Goal: Information Seeking & Learning: Learn about a topic

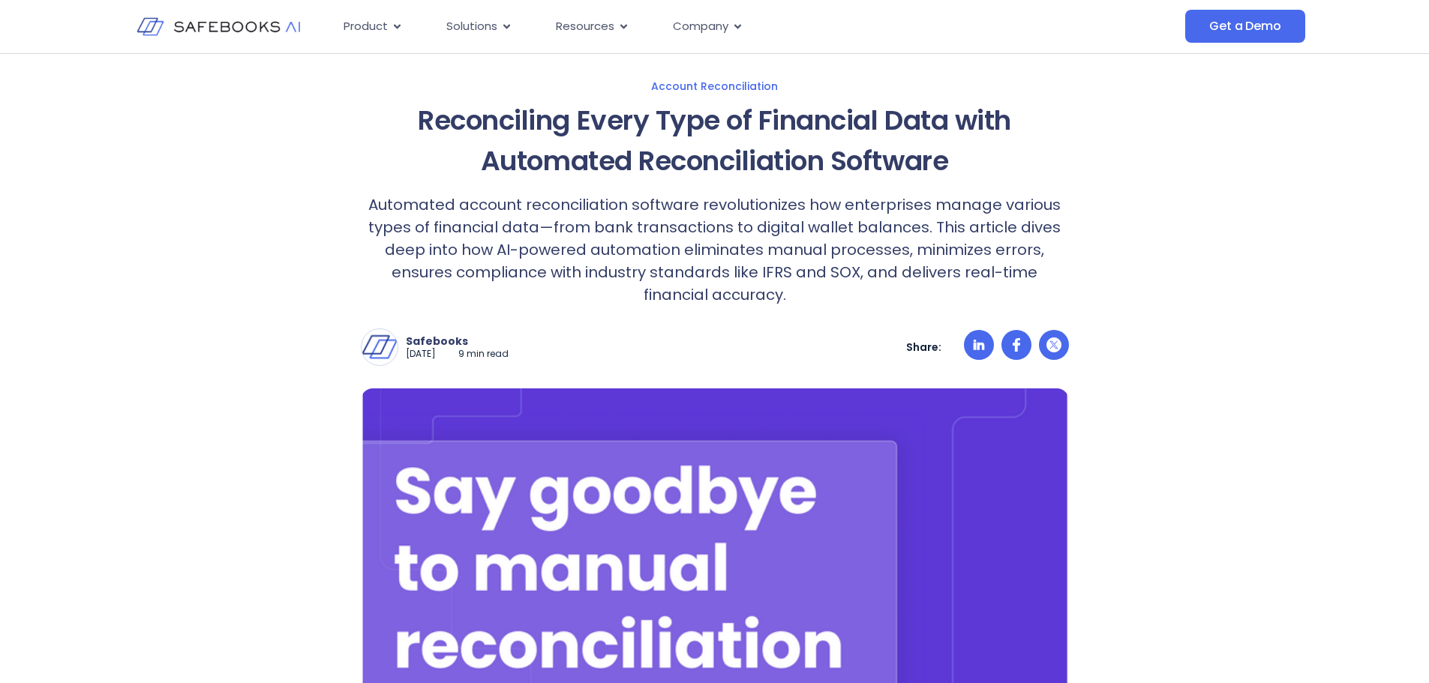
scroll to position [300, 0]
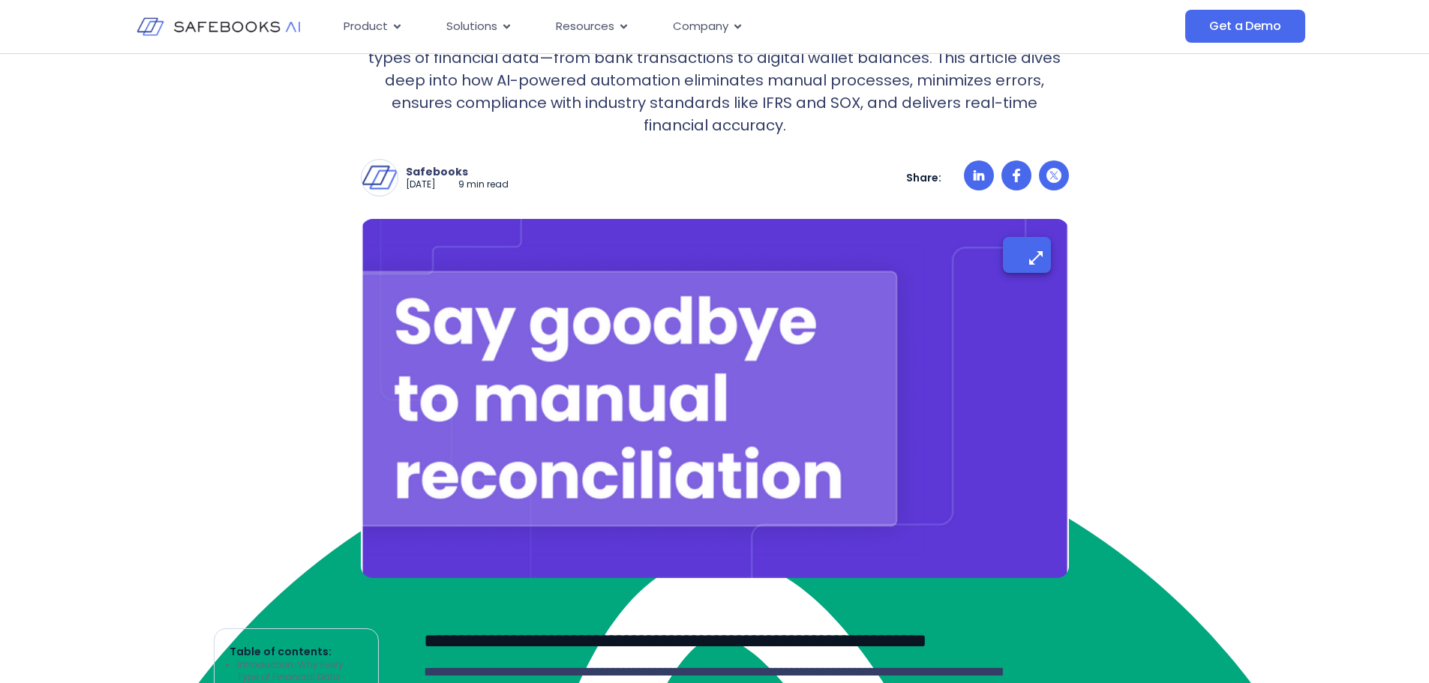
click at [599, 476] on img at bounding box center [715, 398] width 708 height 359
click at [1033, 256] on icon "button" at bounding box center [1036, 257] width 19 height 19
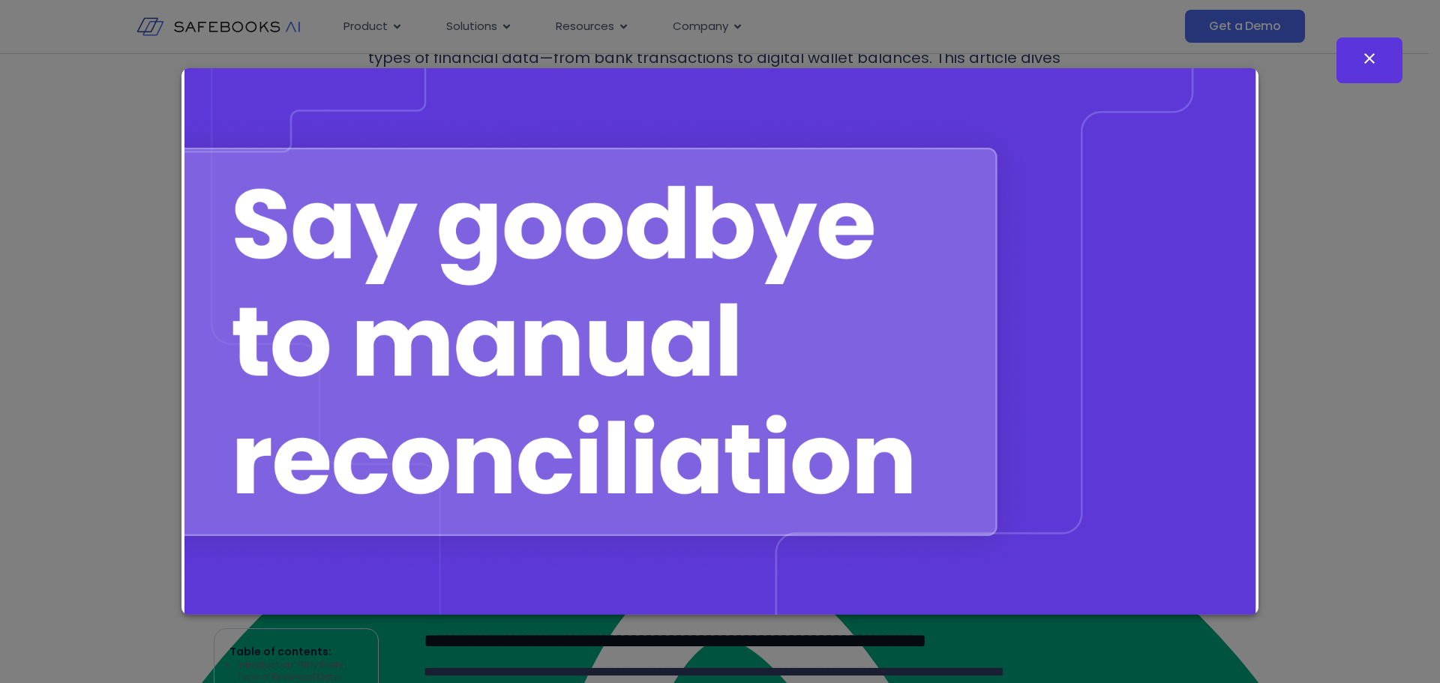
click at [1382, 58] on button "button" at bounding box center [1369, 60] width 66 height 46
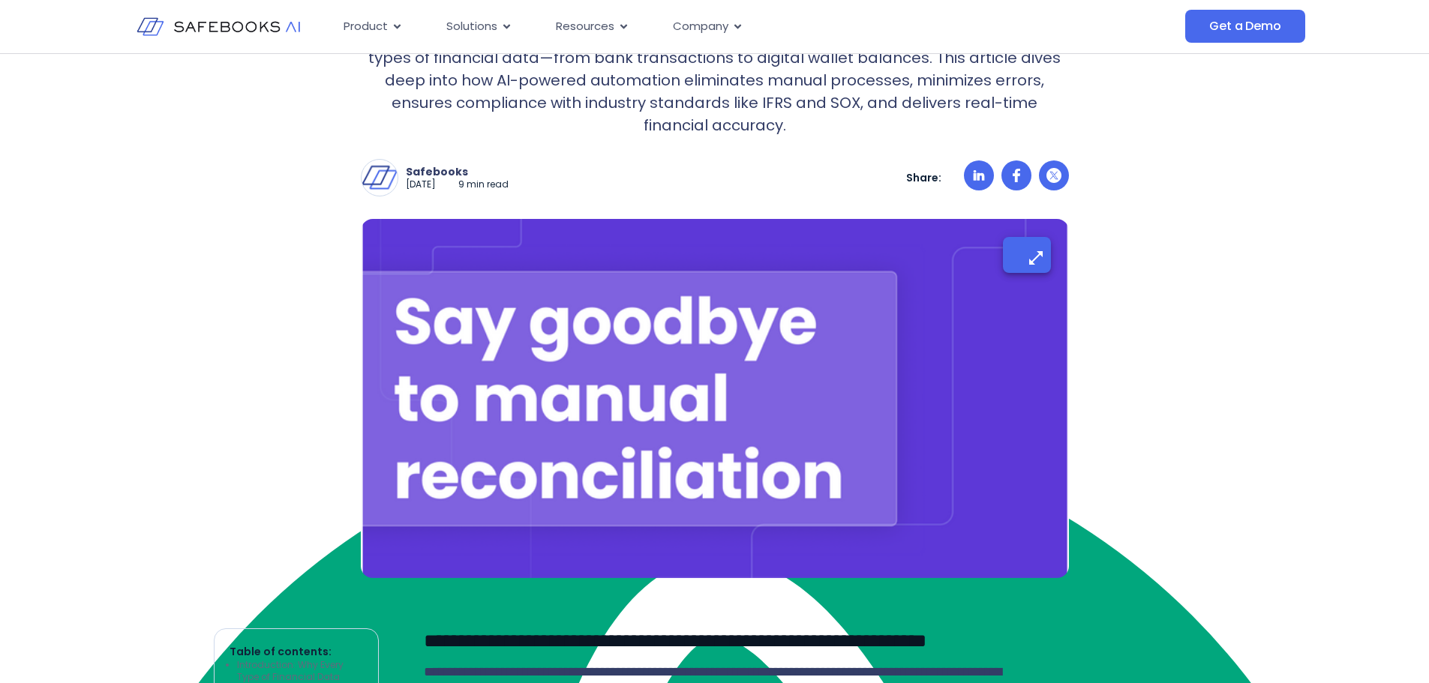
scroll to position [675, 0]
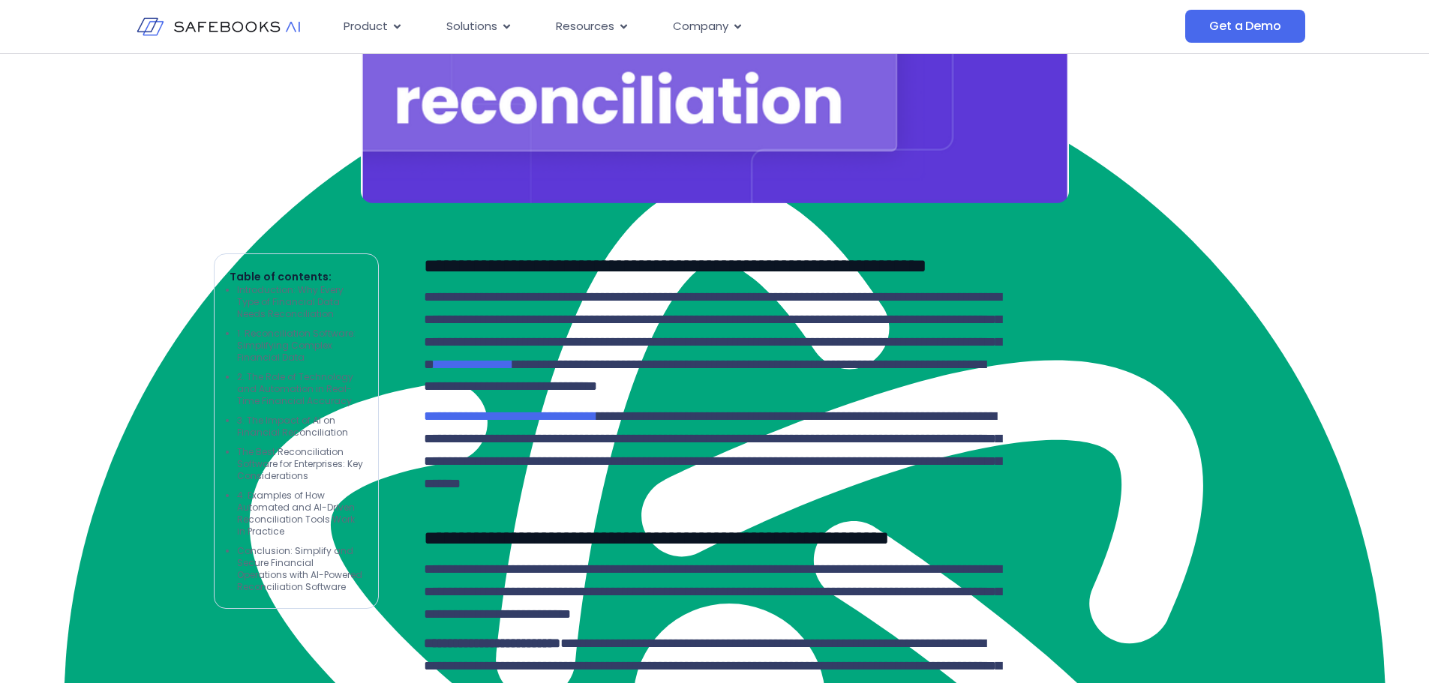
click at [610, 341] on span "**********" at bounding box center [712, 330] width 577 height 81
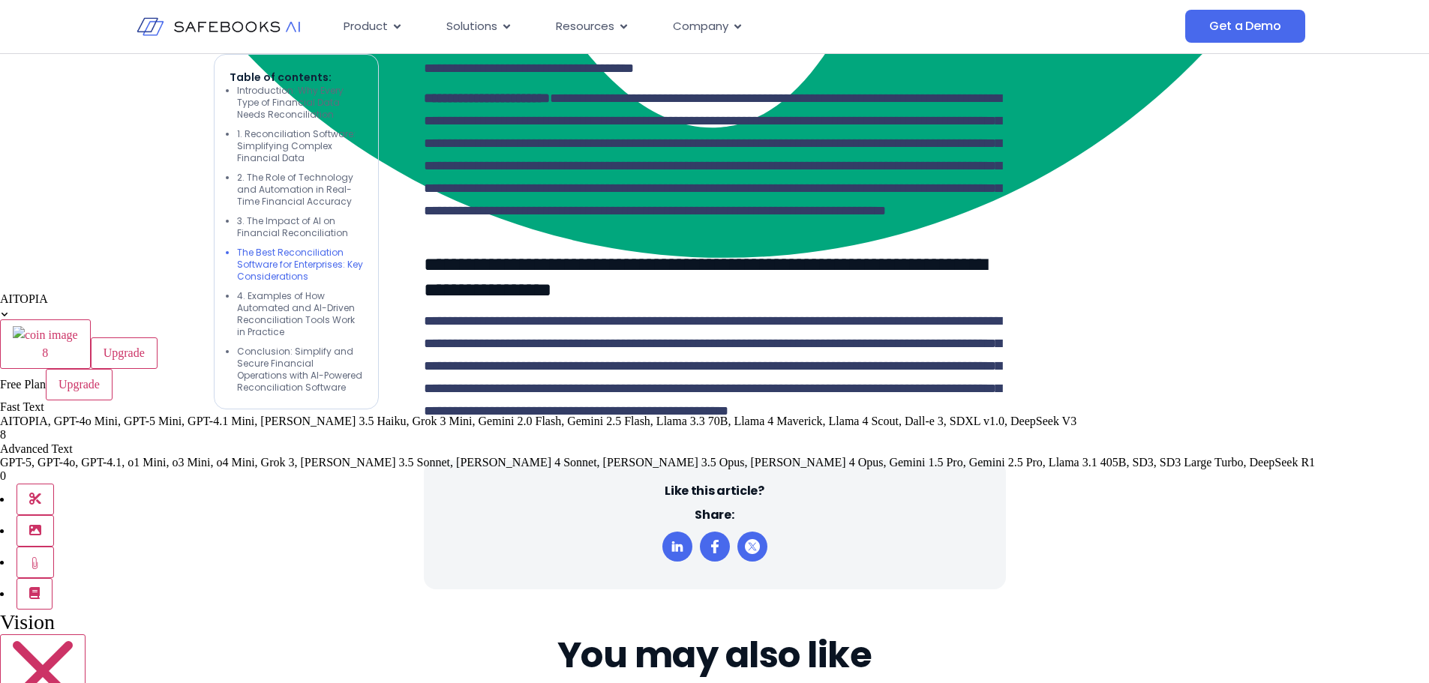
scroll to position [3825, 0]
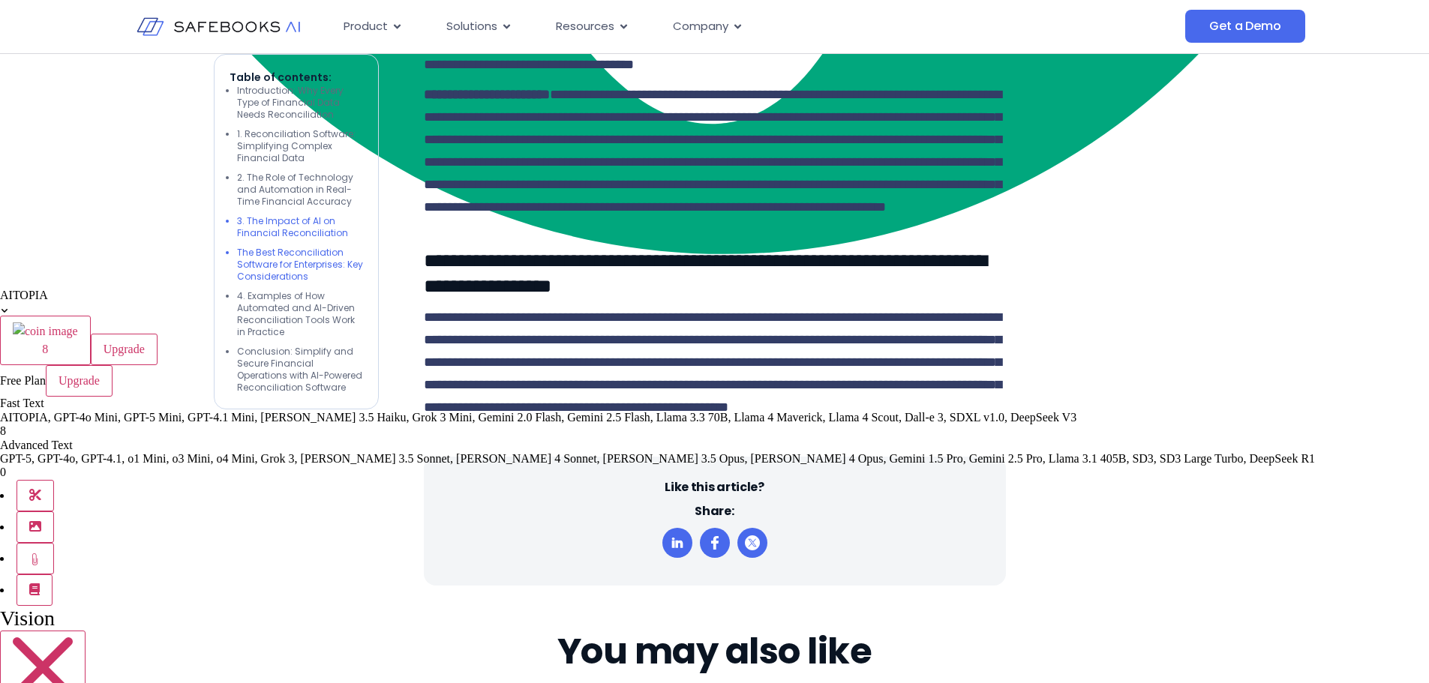
click at [252, 228] on li "3. The Impact of AI on Financial Reconciliation" at bounding box center [300, 227] width 126 height 24
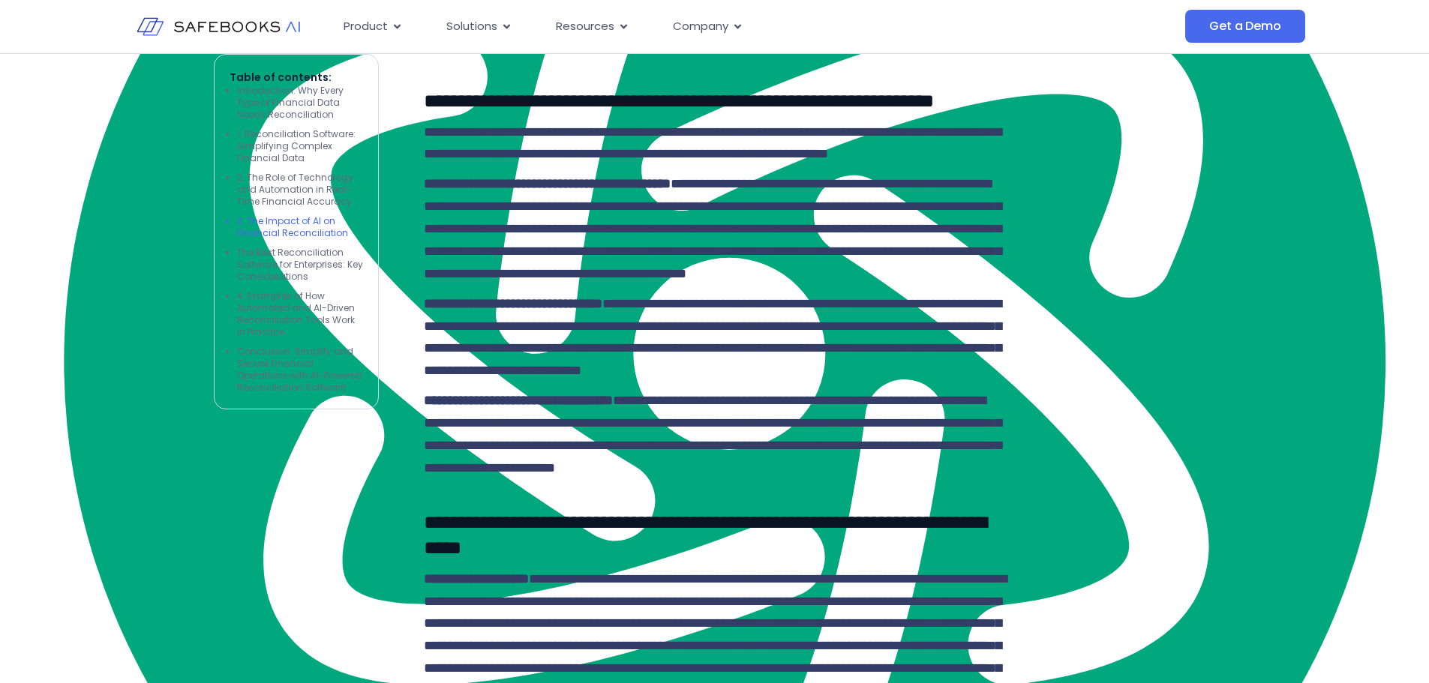
scroll to position [3052, 0]
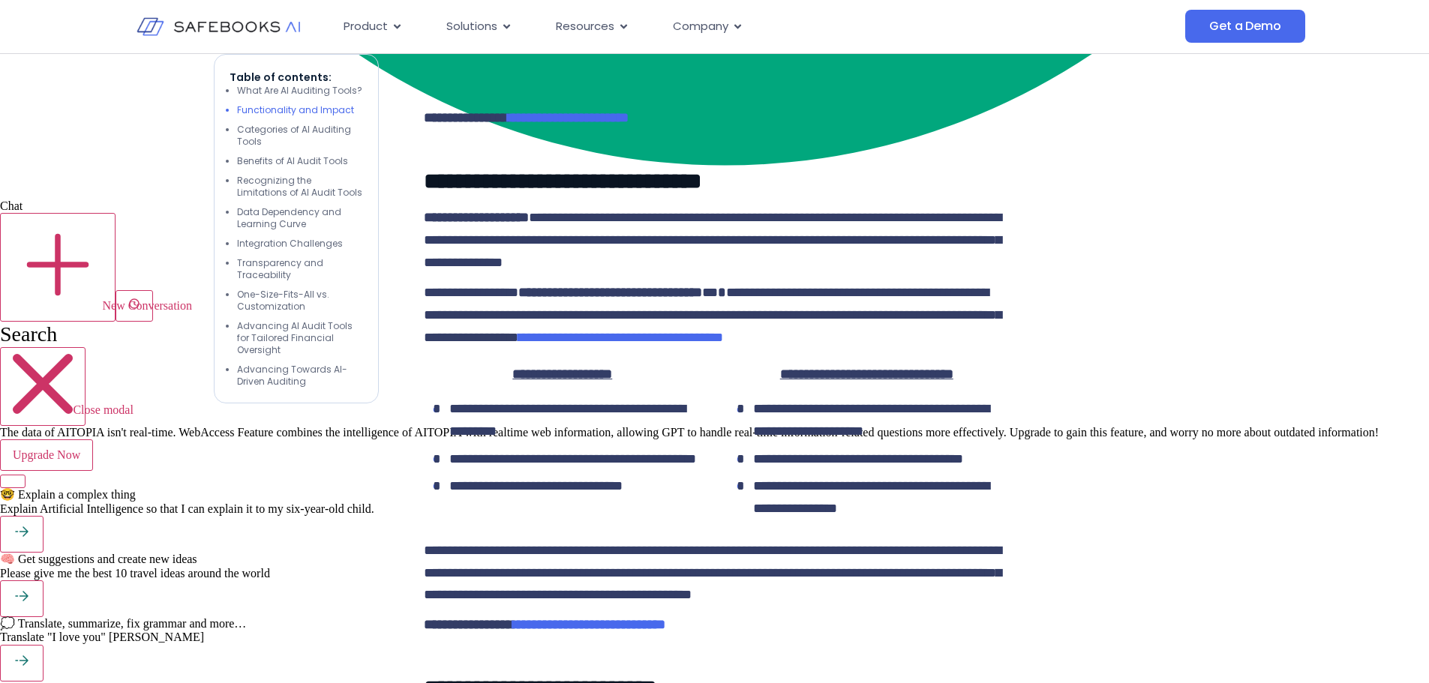
scroll to position [1875, 0]
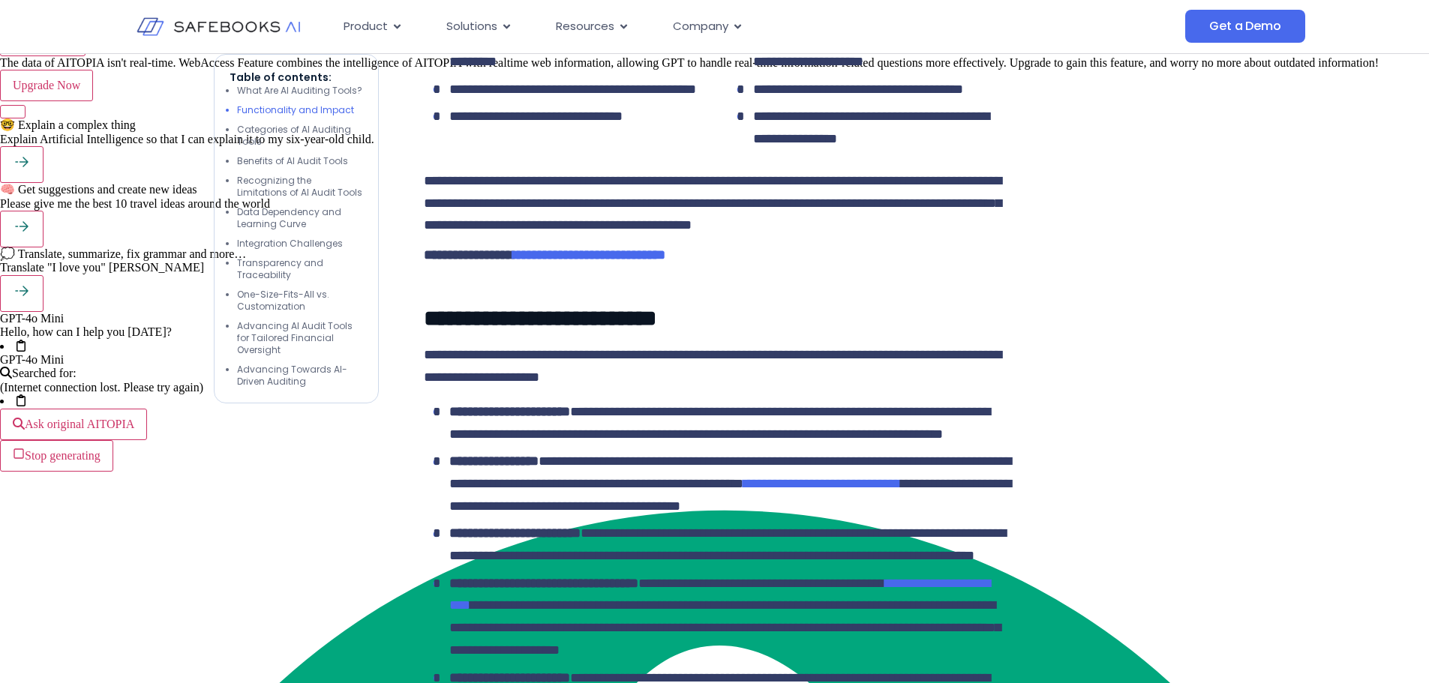
scroll to position [2250, 0]
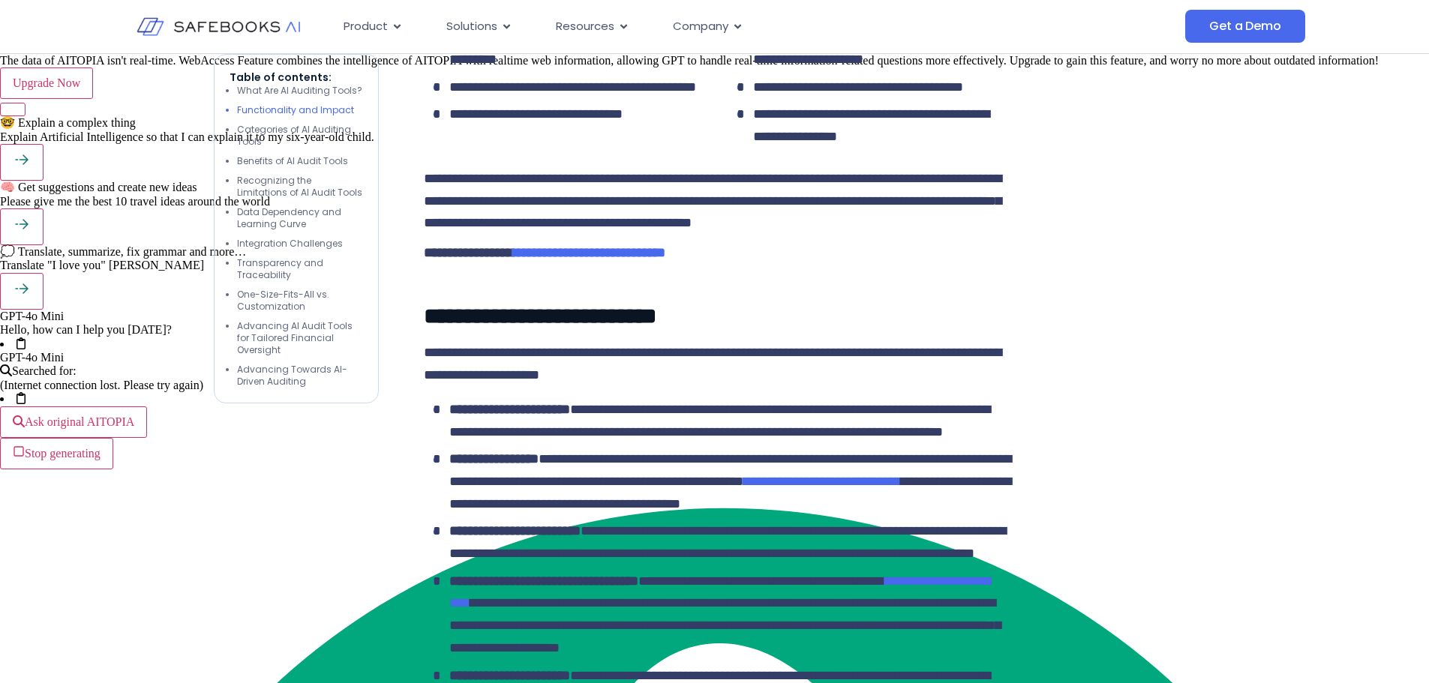
drag, startPoint x: 403, startPoint y: 156, endPoint x: 776, endPoint y: 158, distance: 372.7
type textarea "**********"
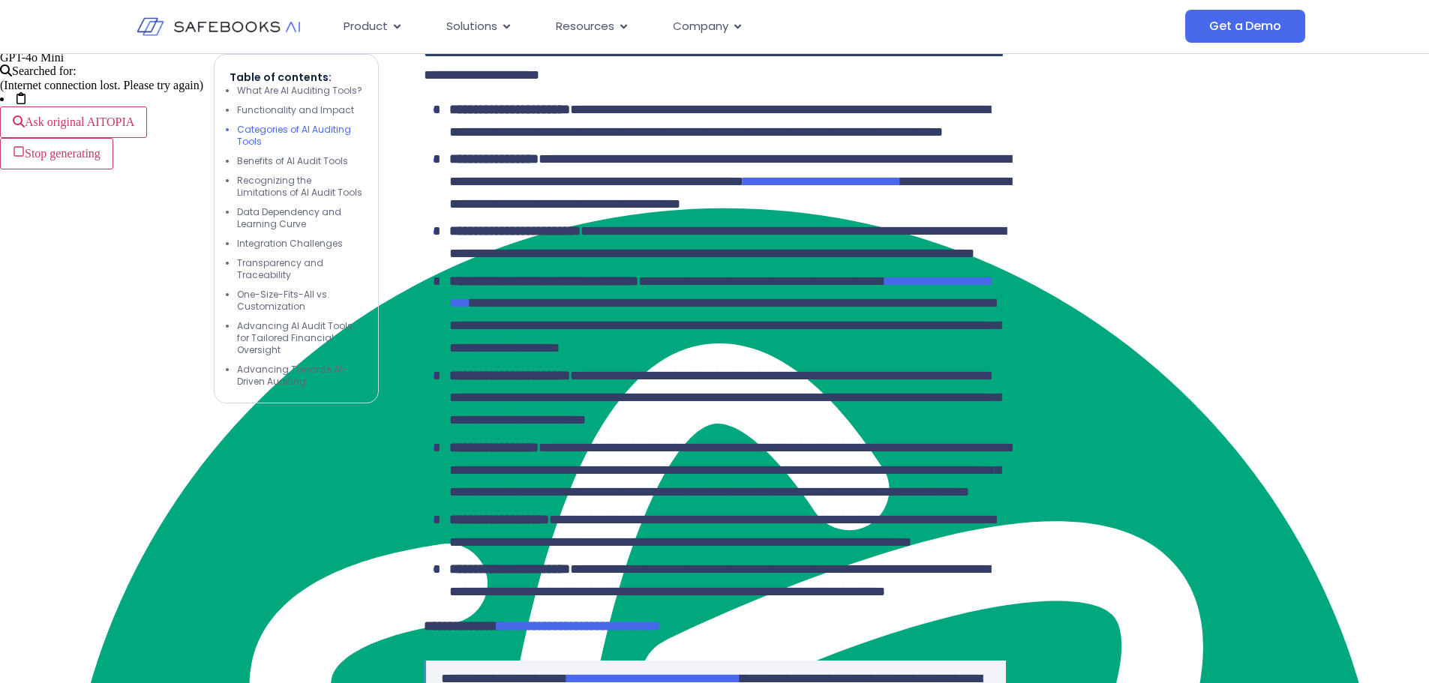
scroll to position [2925, 0]
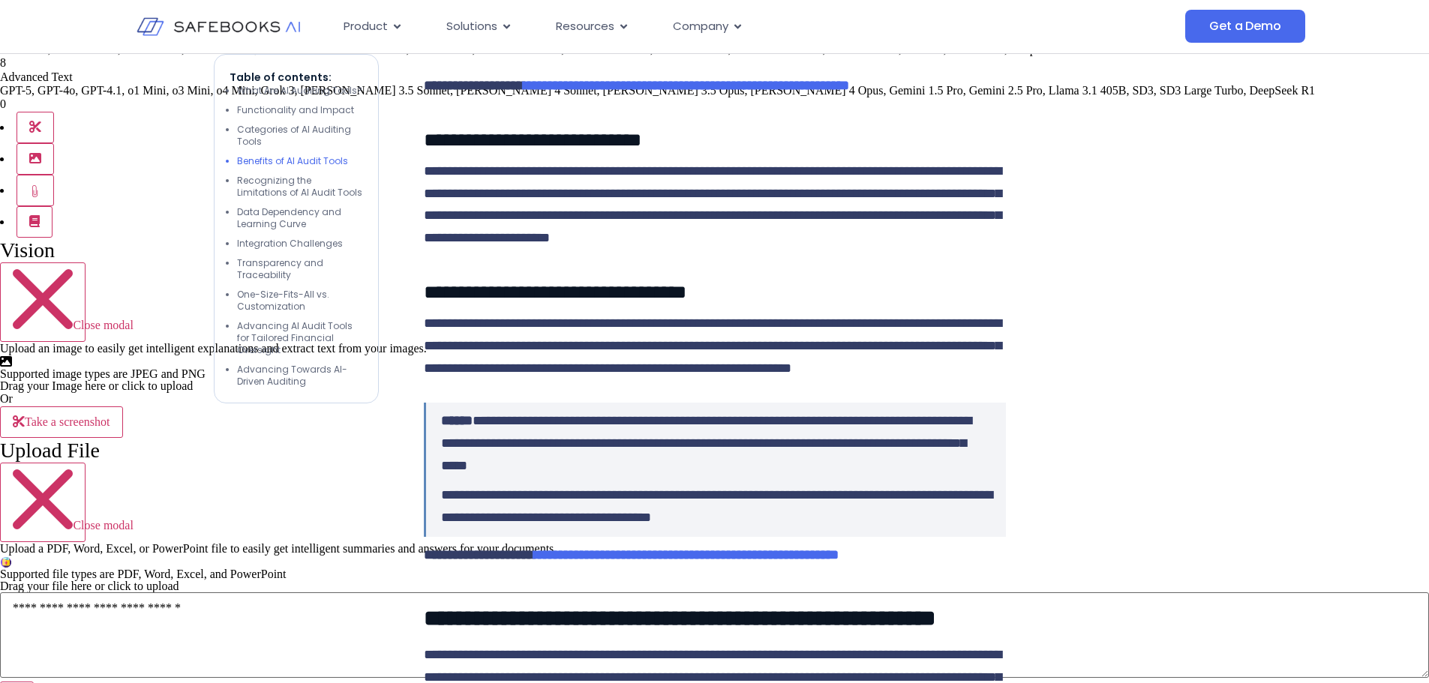
scroll to position [4200, 0]
